Goal: Use online tool/utility: Utilize a website feature to perform a specific function

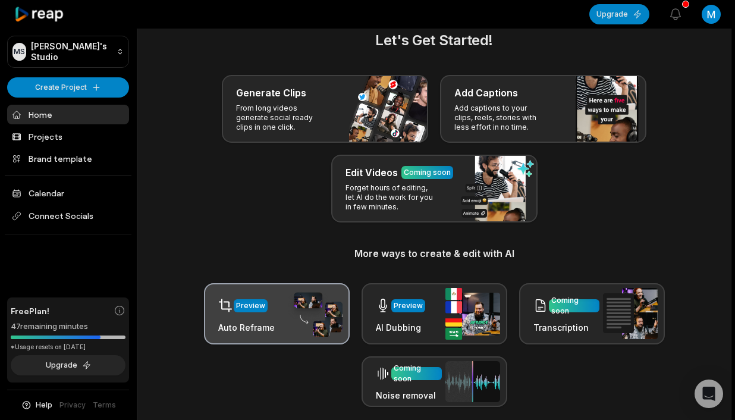
click at [293, 299] on img at bounding box center [315, 314] width 55 height 46
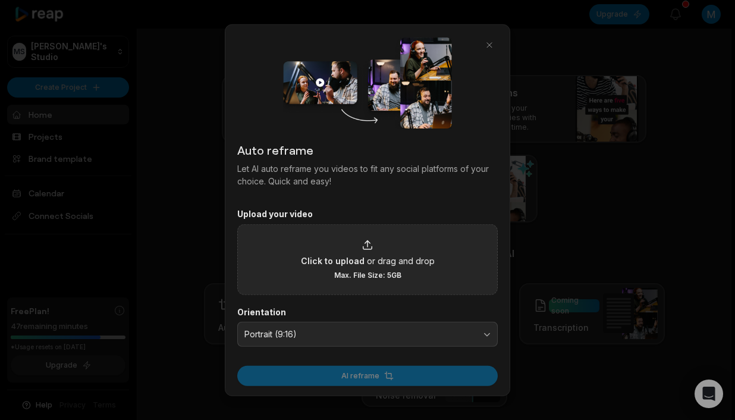
click at [325, 263] on span "Click to upload" at bounding box center [333, 260] width 64 height 12
click at [0, 0] on input "Click to upload or drag and drop Max. File Size: 5GB" at bounding box center [0, 0] width 0 height 0
click at [308, 258] on span "Click to upload" at bounding box center [333, 260] width 64 height 12
click at [0, 0] on input "Click to upload or drag and drop Max. File Size: 5GB" at bounding box center [0, 0] width 0 height 0
click at [439, 278] on div "Click to upload or drag and drop Max. File Size: 5GB" at bounding box center [367, 259] width 261 height 71
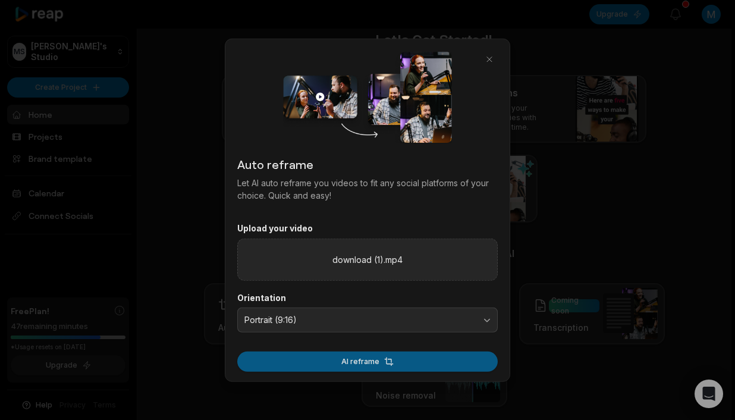
click at [450, 361] on button "AI reframe" at bounding box center [367, 361] width 261 height 20
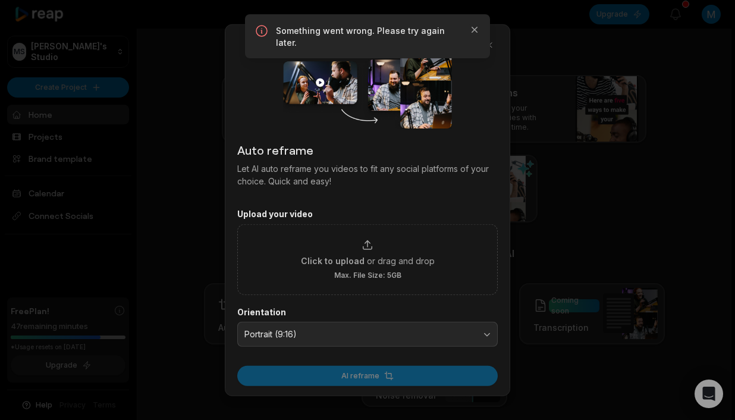
click at [454, 309] on label "Orientation" at bounding box center [367, 311] width 261 height 11
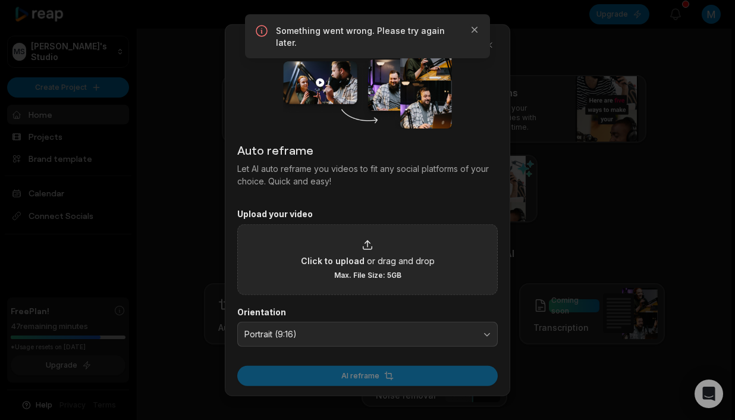
click at [451, 271] on div "Click to upload or drag and drop Max. File Size: 5GB" at bounding box center [367, 259] width 261 height 71
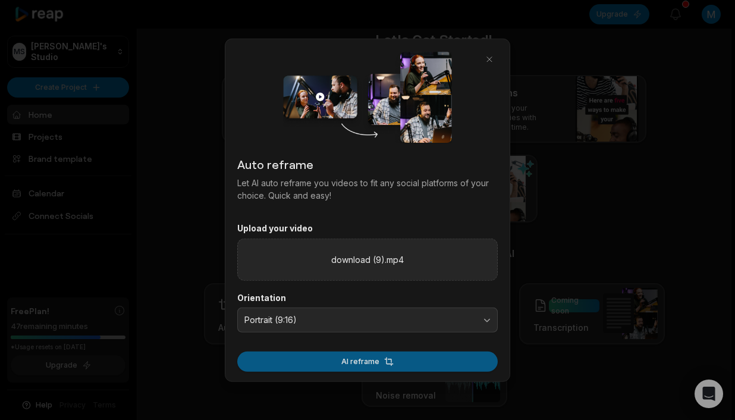
click at [445, 356] on button "AI reframe" at bounding box center [367, 361] width 261 height 20
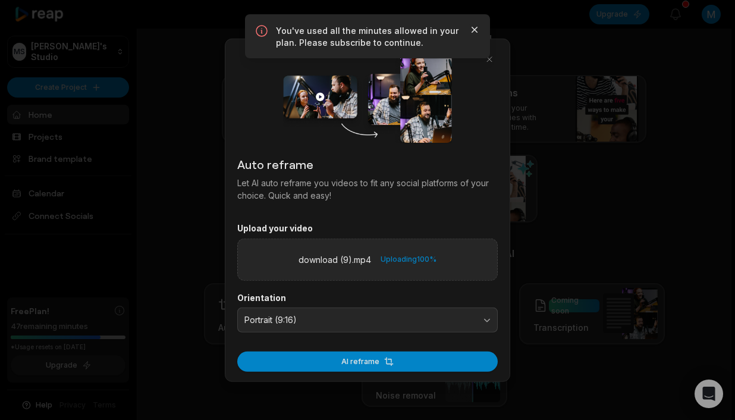
click at [474, 28] on icon "button" at bounding box center [475, 30] width 6 height 6
